Goal: Task Accomplishment & Management: Use online tool/utility

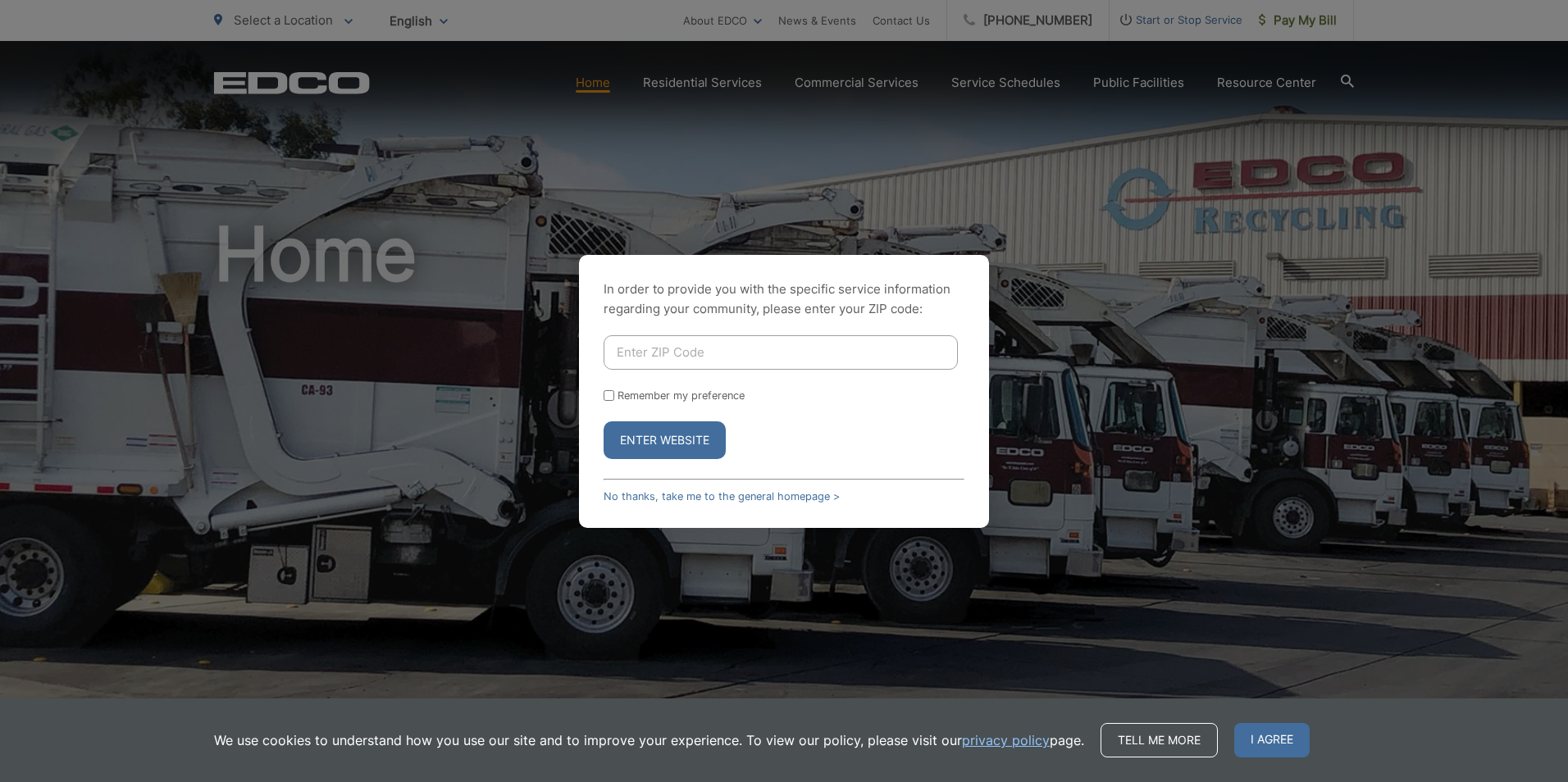
click at [689, 353] on input "Enter ZIP Code" at bounding box center [781, 353] width 354 height 34
type input "91962"
click at [609, 399] on input "Remember my preference" at bounding box center [609, 396] width 11 height 11
checkbox input "true"
click at [677, 440] on button "Enter Website" at bounding box center [665, 440] width 122 height 38
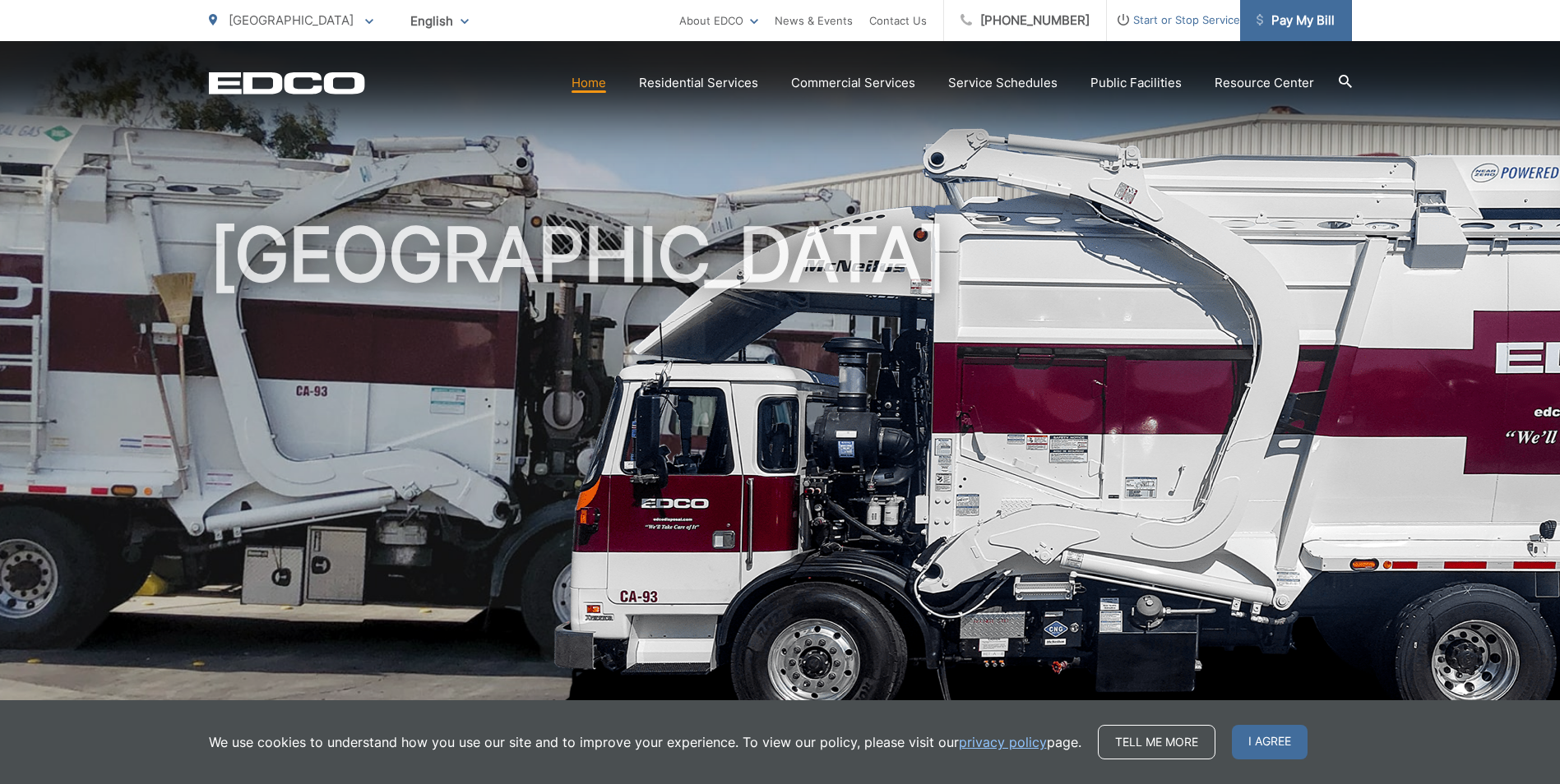
click at [1294, 3] on link "Pay My Bill" at bounding box center [1295, 20] width 111 height 41
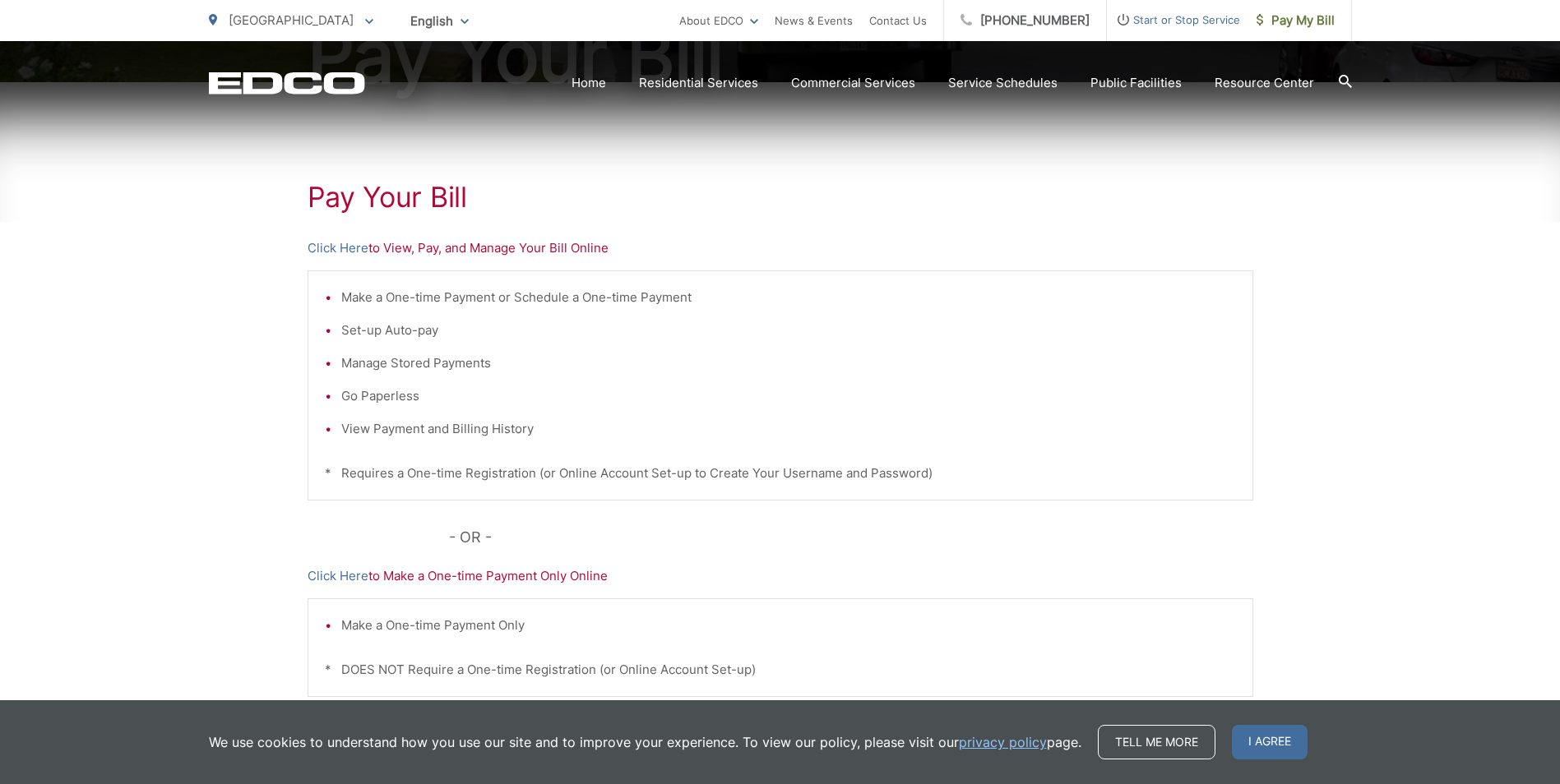
scroll to position [329, 0]
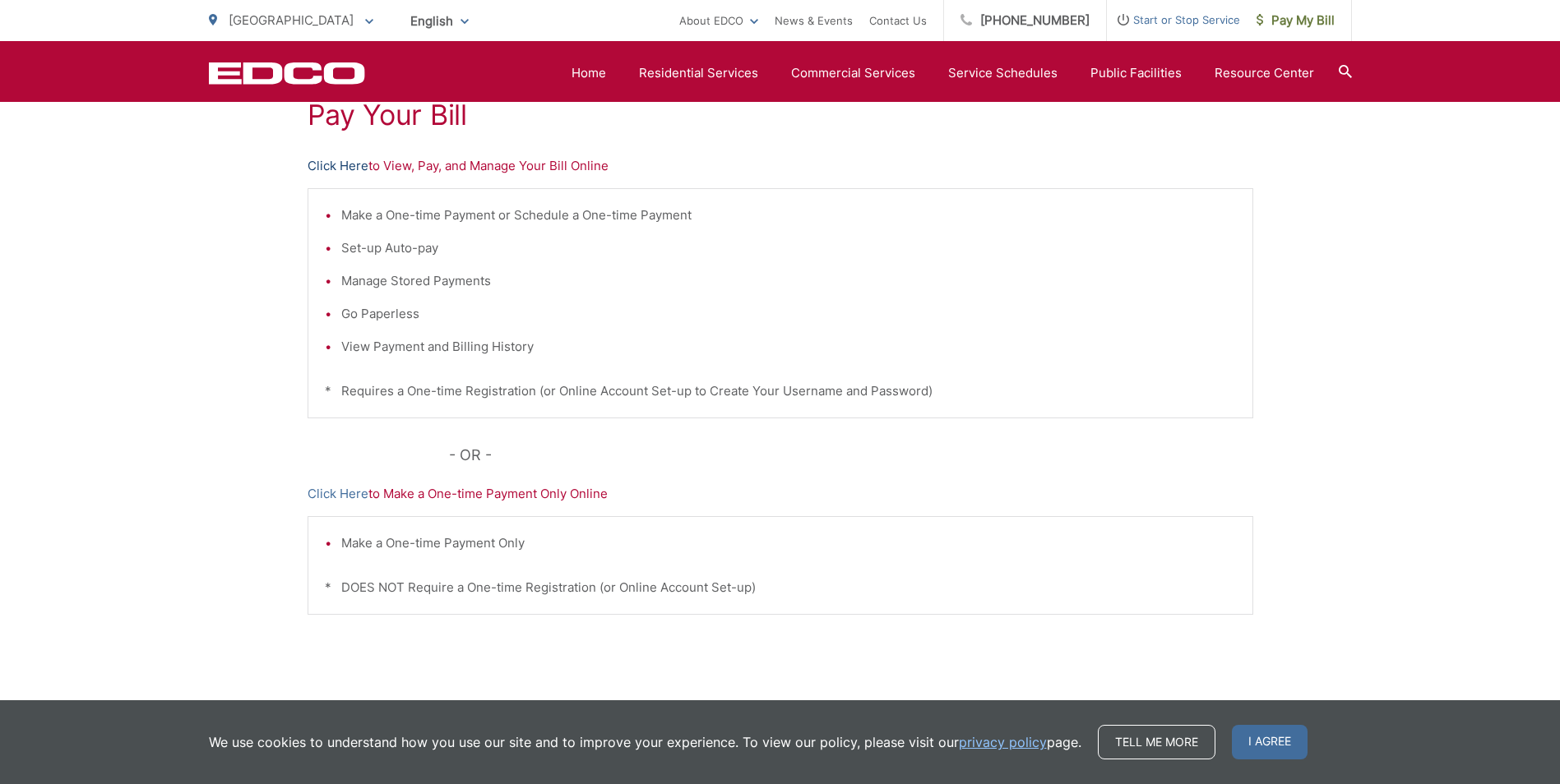
click at [343, 167] on link "Click Here" at bounding box center [337, 166] width 61 height 20
